Goal: Information Seeking & Learning: Learn about a topic

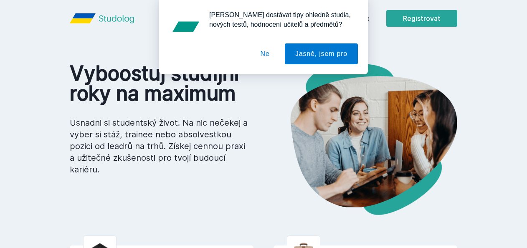
click at [271, 59] on button "Ne" at bounding box center [265, 53] width 30 height 21
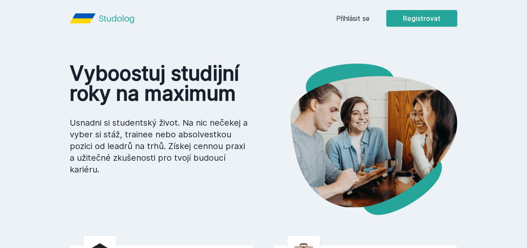
click at [372, 11] on div "Přihlásit se Registrovat" at bounding box center [396, 18] width 121 height 17
click at [370, 13] on link "Přihlásit se" at bounding box center [352, 18] width 33 height 10
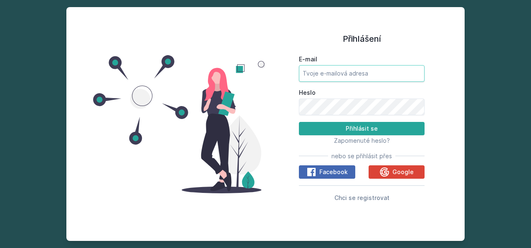
click at [373, 78] on input "E-mail" at bounding box center [362, 73] width 126 height 17
type input "[PERSON_NAME][EMAIL_ADDRESS][DOMAIN_NAME]"
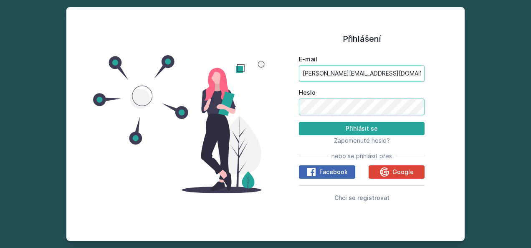
click at [299, 122] on button "Přihlásit se" at bounding box center [362, 128] width 126 height 13
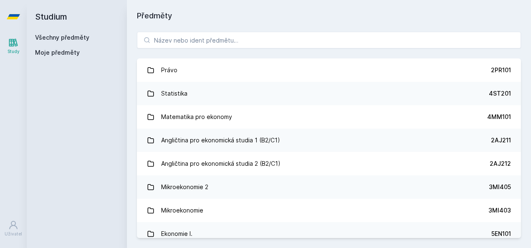
click at [241, 31] on div "Právo 2PR101 Statistika 4ST201 Matematika pro ekonomy 4MM101 Angličtina pro eko…" at bounding box center [329, 135] width 404 height 226
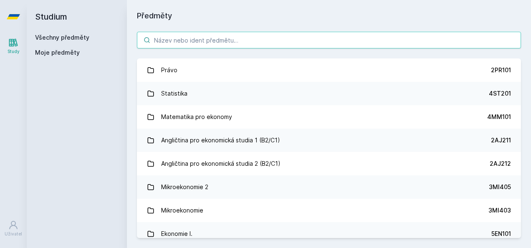
click at [238, 37] on input "search" at bounding box center [329, 40] width 384 height 17
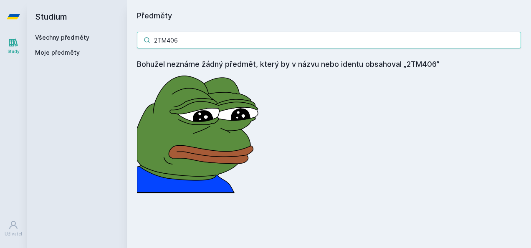
click at [198, 40] on input "2TM406" at bounding box center [329, 40] width 384 height 17
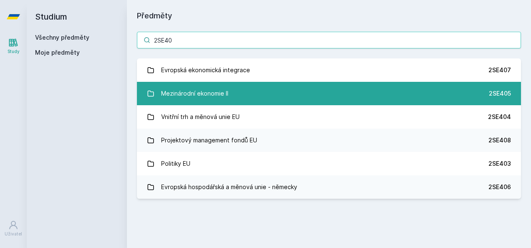
type input "2SE40"
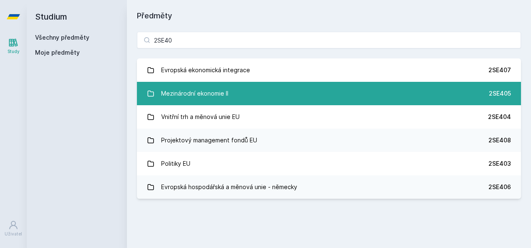
click at [231, 93] on link "Mezinárodní ekonomie II 2SE405" at bounding box center [329, 93] width 384 height 23
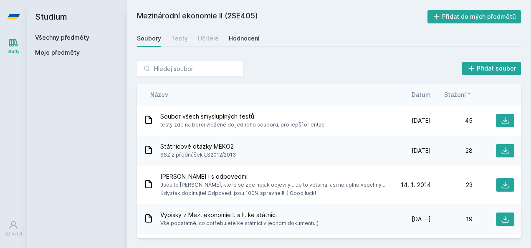
click at [246, 42] on div "Hodnocení" at bounding box center [244, 38] width 31 height 8
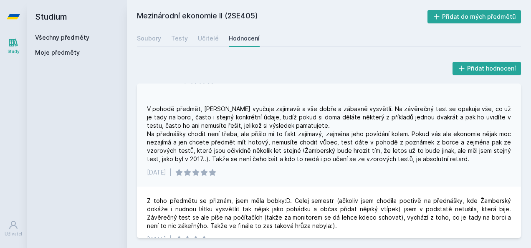
scroll to position [106, 0]
click at [208, 36] on div "Učitelé" at bounding box center [208, 38] width 21 height 8
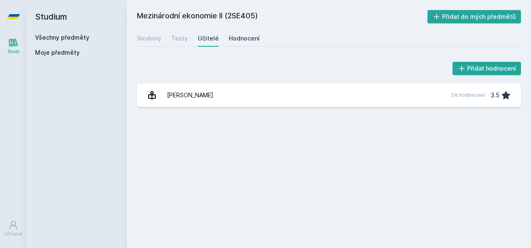
click at [246, 33] on link "Hodnocení" at bounding box center [244, 38] width 31 height 17
